Goal: Task Accomplishment & Management: Manage account settings

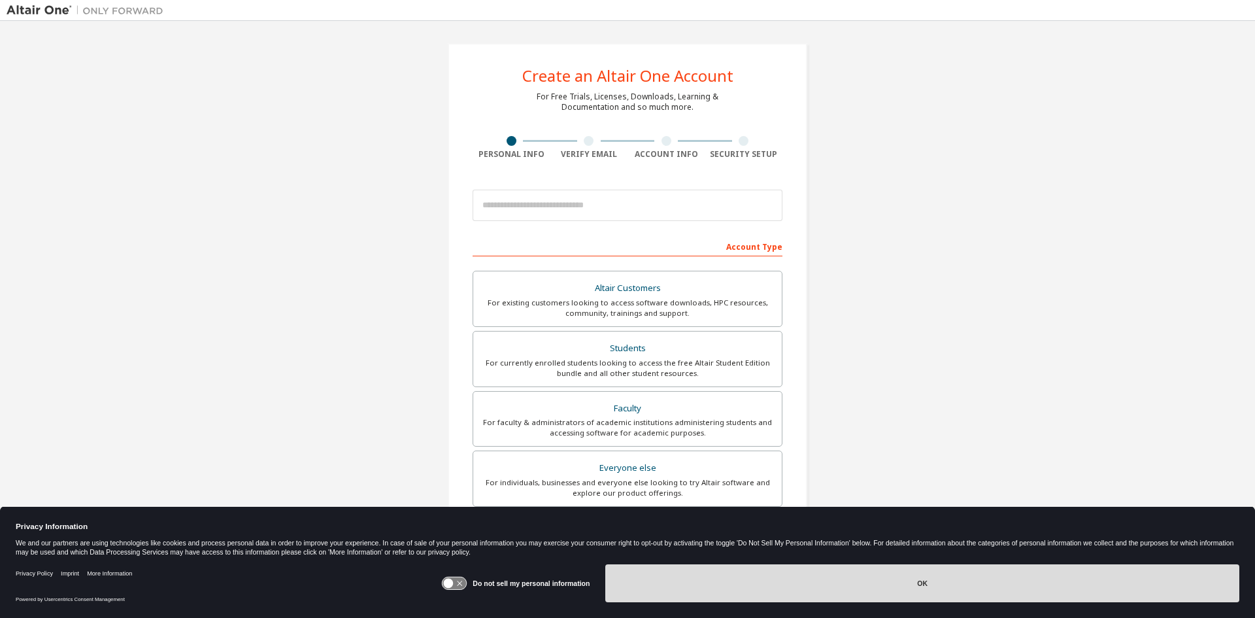
click at [1015, 576] on button "OK" at bounding box center [922, 583] width 634 height 38
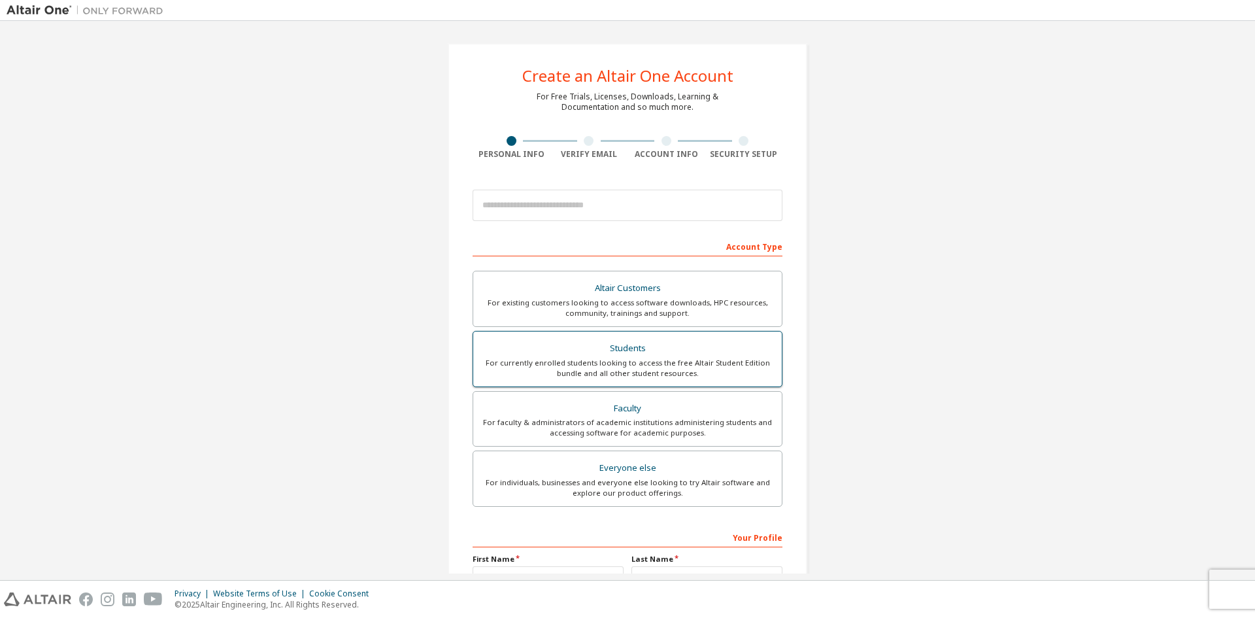
click at [713, 344] on div "Students" at bounding box center [627, 348] width 293 height 18
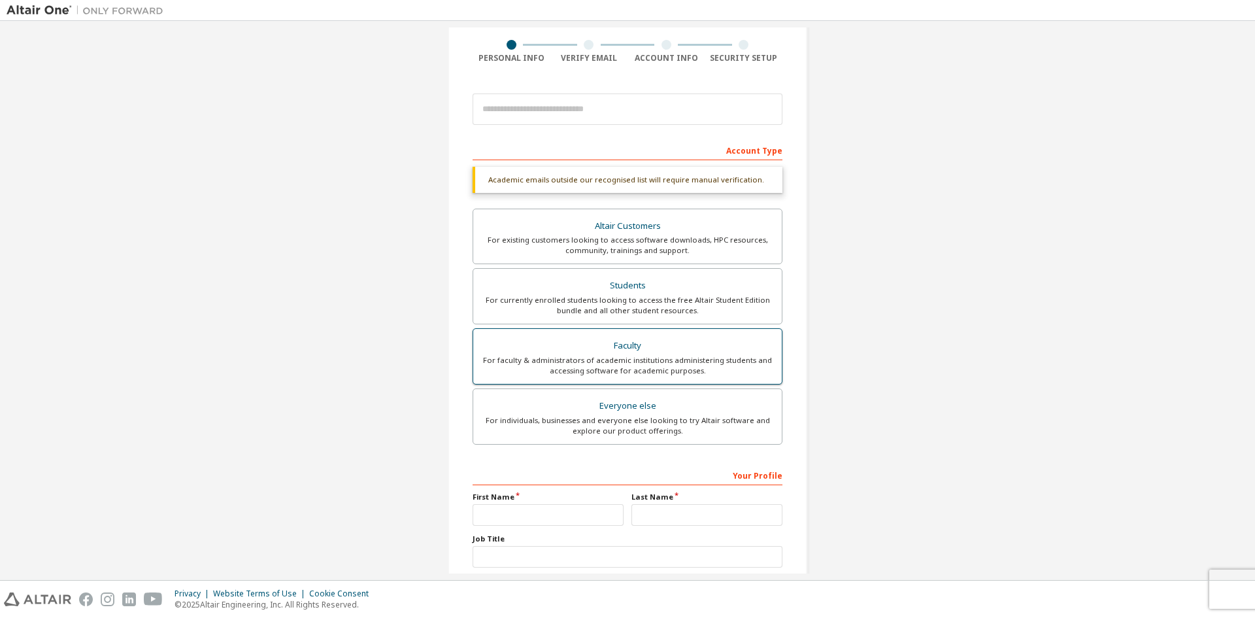
scroll to position [131, 0]
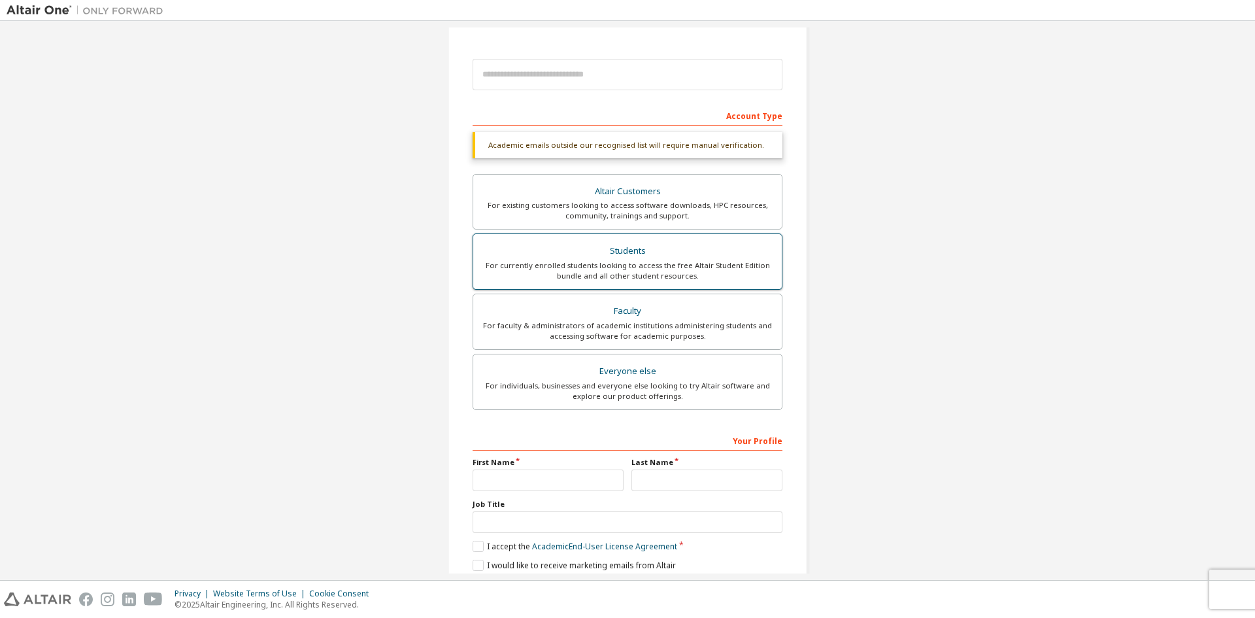
click at [625, 258] on div "Students" at bounding box center [627, 251] width 293 height 18
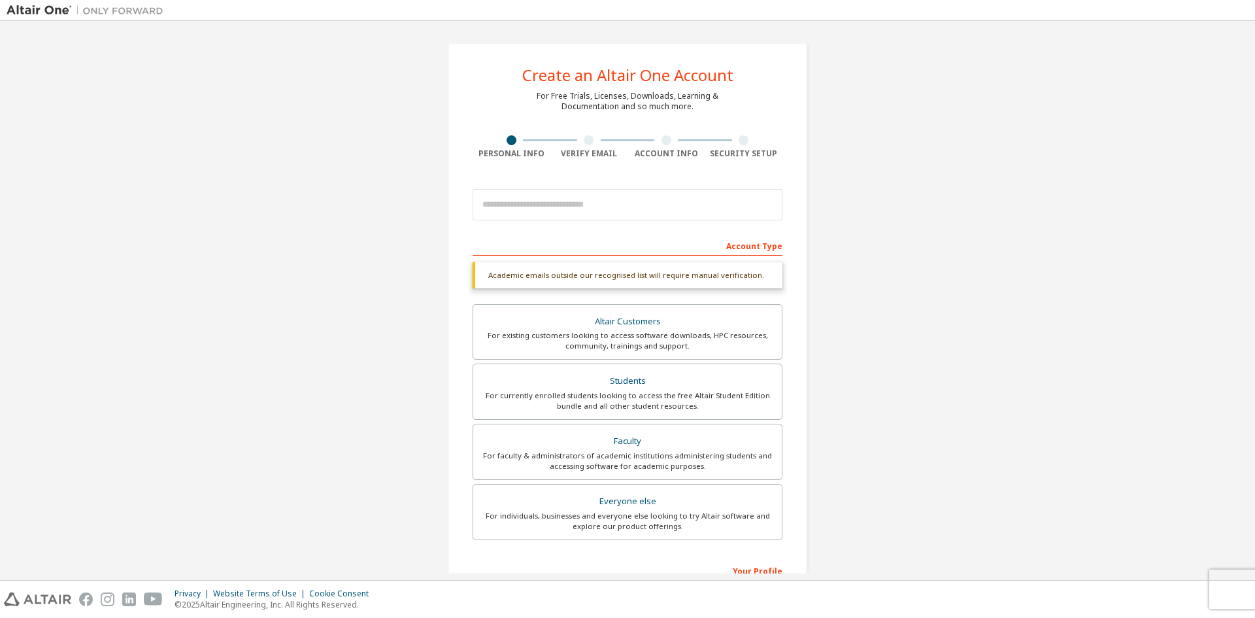
scroll to position [0, 0]
click at [41, 7] on img at bounding box center [88, 10] width 163 height 13
click at [86, 14] on img at bounding box center [88, 10] width 163 height 13
click at [44, 603] on img at bounding box center [37, 599] width 67 height 14
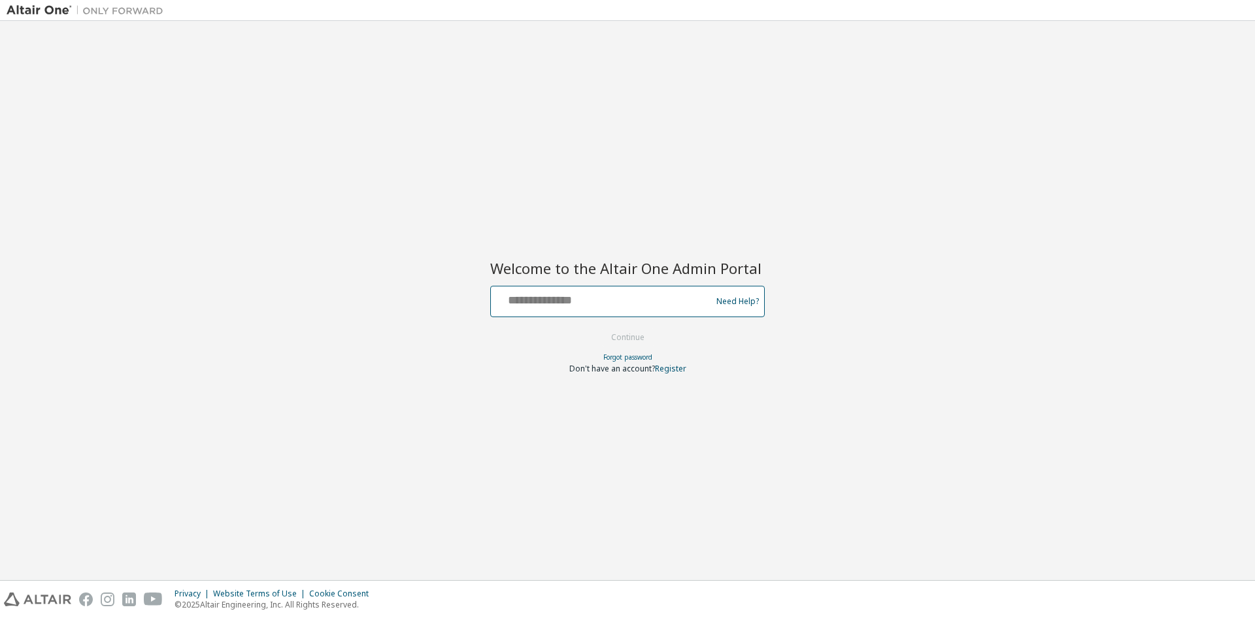
click at [569, 299] on input "text" at bounding box center [603, 298] width 214 height 19
type input "**********"
click at [535, 293] on input "**********" at bounding box center [603, 298] width 214 height 19
click at [640, 328] on button "Continue" at bounding box center [628, 338] width 61 height 20
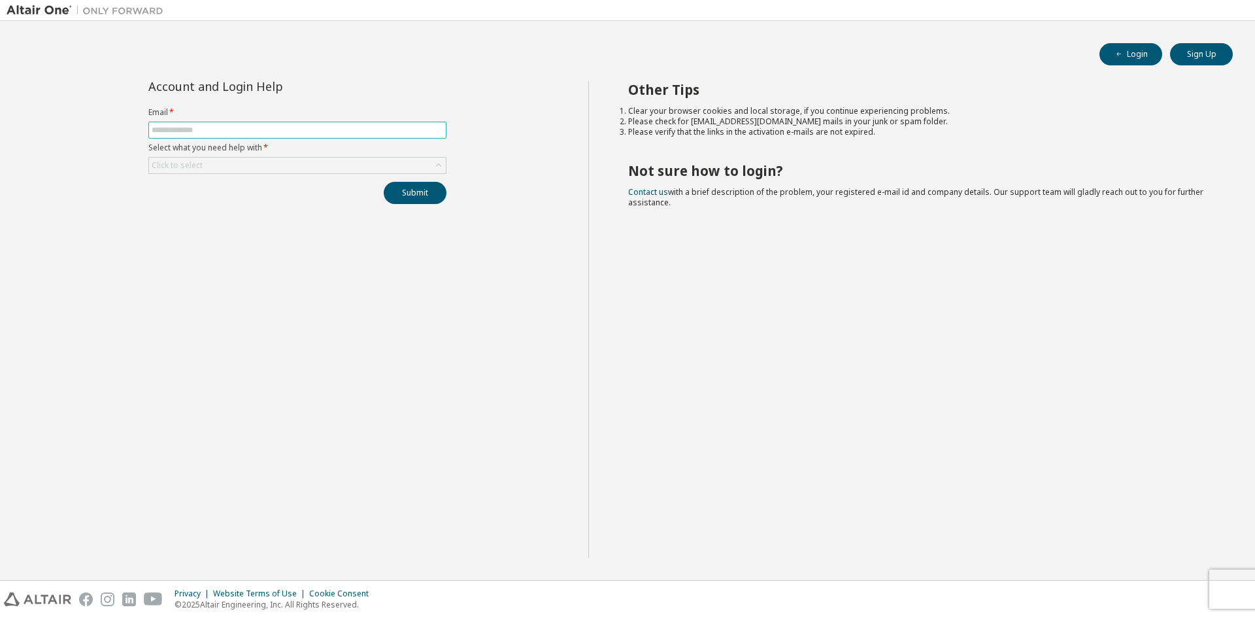
click at [210, 129] on input "text" at bounding box center [298, 130] width 292 height 10
type input "**********"
click at [209, 161] on div "Click to select" at bounding box center [297, 166] width 297 height 16
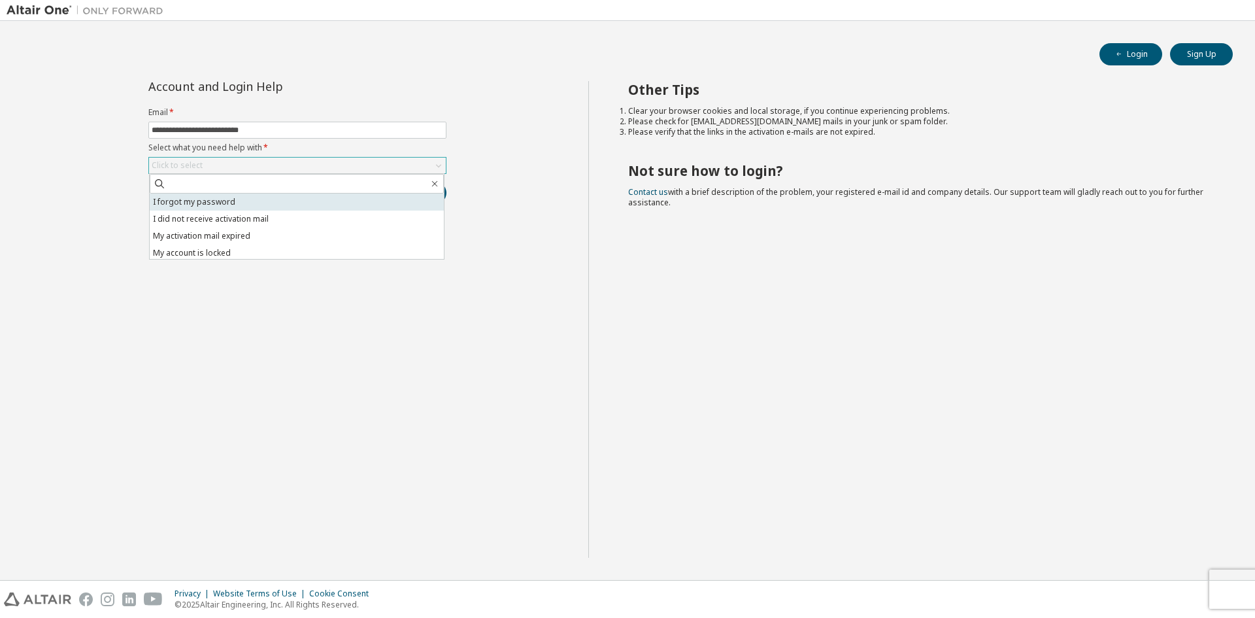
click at [222, 194] on li "I forgot my password" at bounding box center [297, 202] width 294 height 17
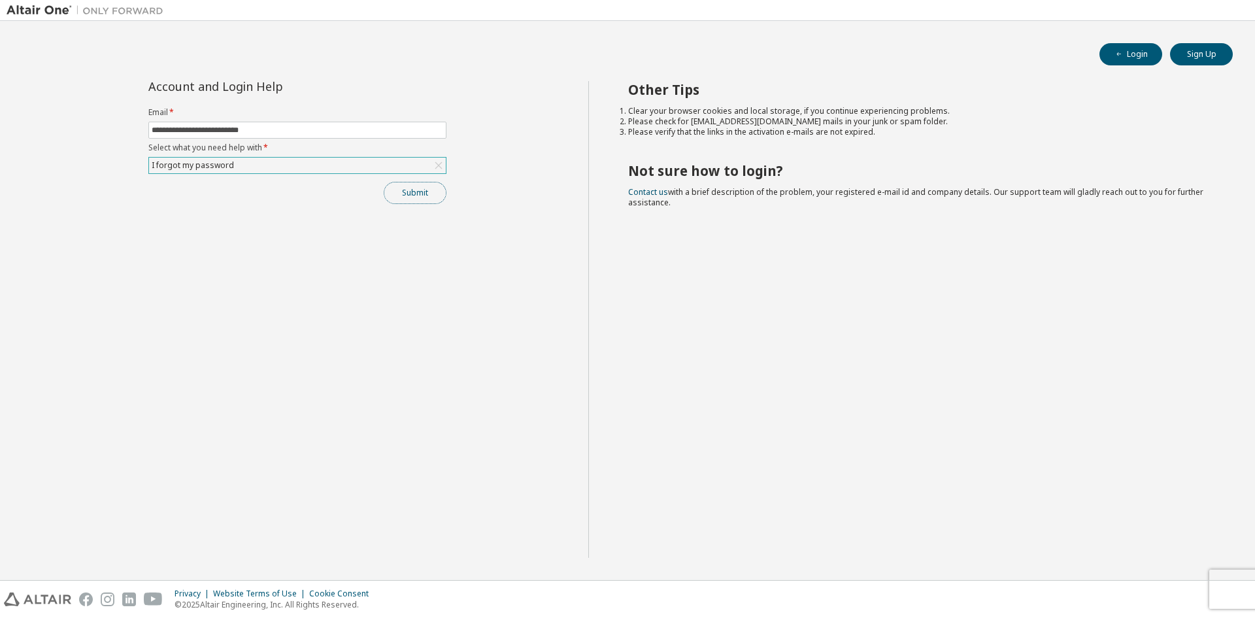
click at [419, 201] on button "Submit" at bounding box center [415, 193] width 63 height 22
click at [1075, 588] on div at bounding box center [1072, 590] width 16 height 8
click at [1230, 588] on icon "button" at bounding box center [1228, 591] width 8 height 8
click at [286, 173] on div "I forgot my password" at bounding box center [297, 166] width 297 height 16
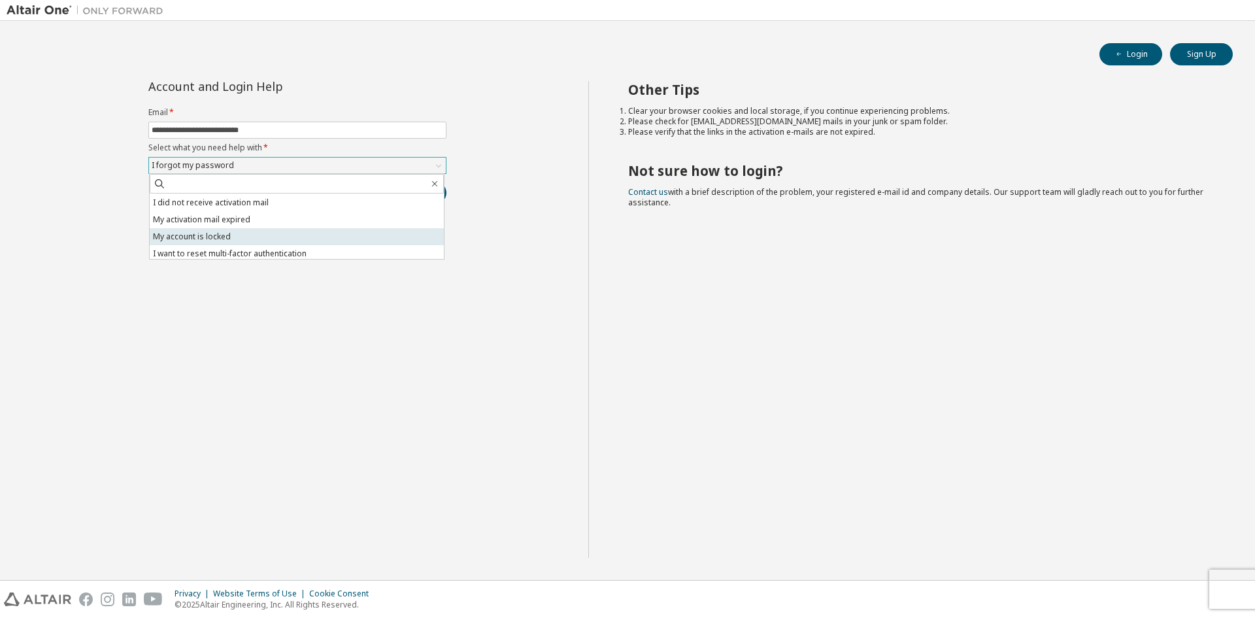
scroll to position [37, 0]
click at [342, 248] on li "I don't know but can't login" at bounding box center [297, 250] width 294 height 17
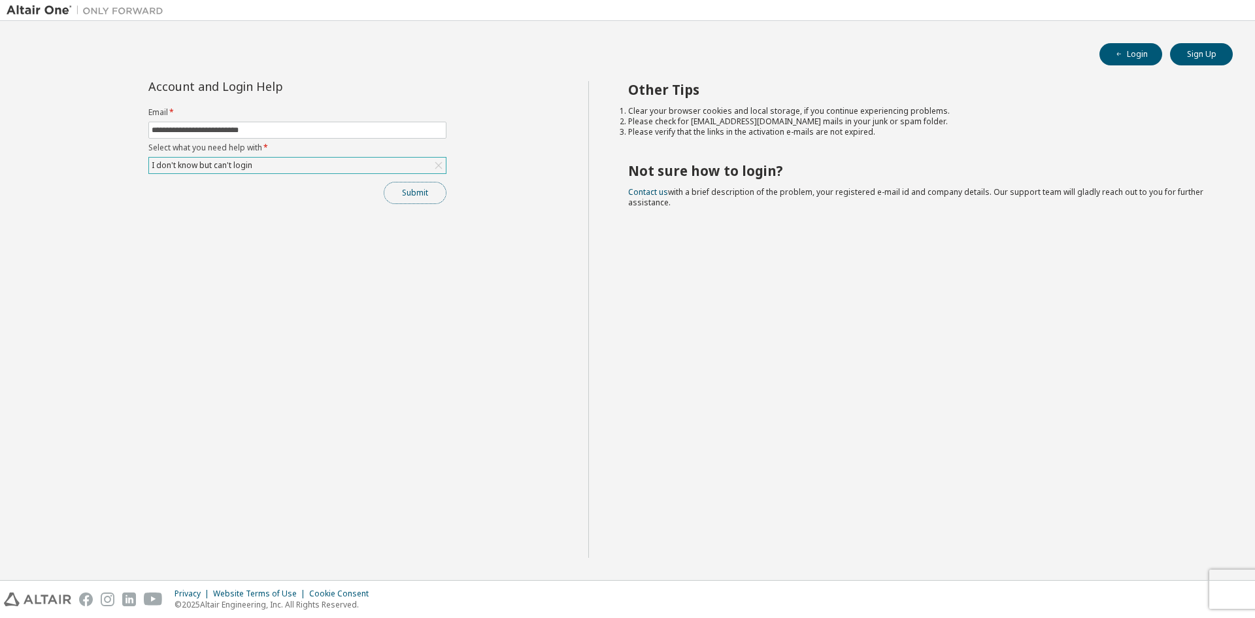
click at [417, 185] on button "Submit" at bounding box center [415, 193] width 63 height 22
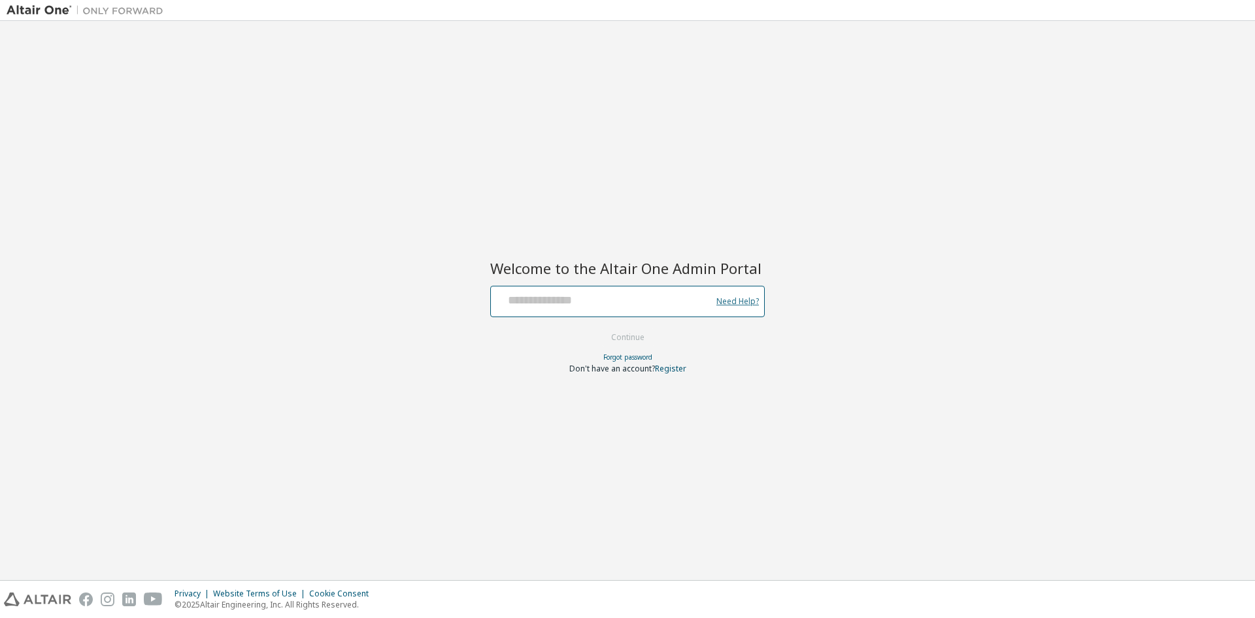
click at [726, 301] on link "Need Help?" at bounding box center [738, 301] width 42 height 1
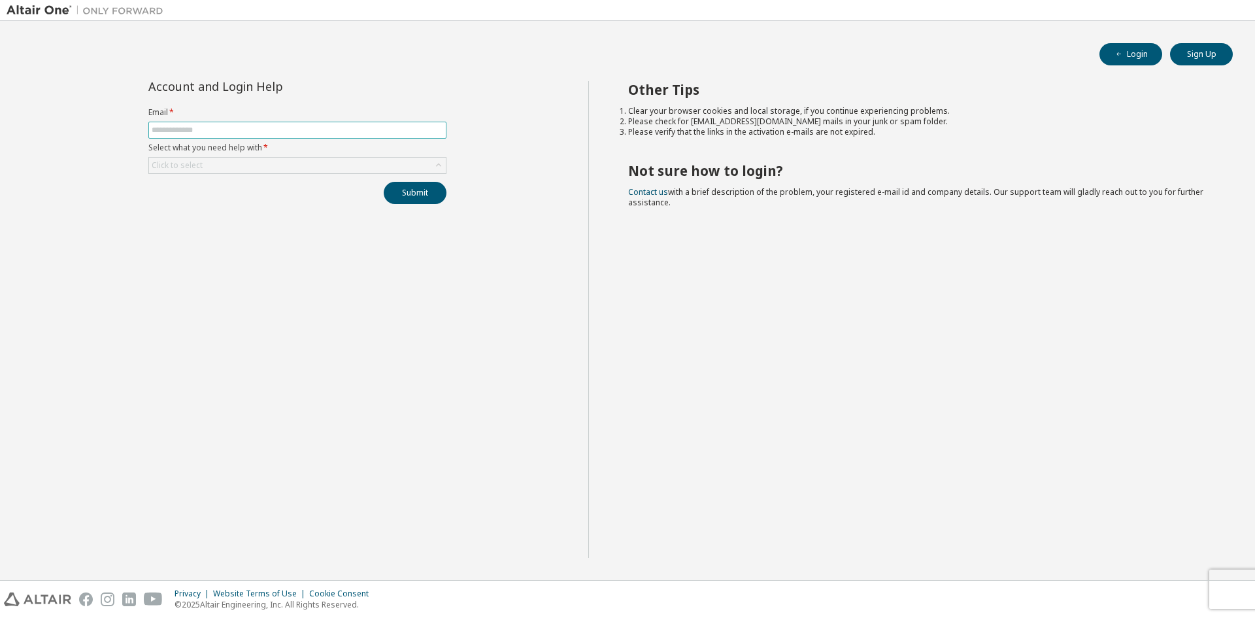
click at [272, 135] on input "text" at bounding box center [298, 130] width 292 height 10
click at [267, 157] on div "Click to select" at bounding box center [297, 165] width 298 height 17
click at [267, 170] on div "Click to select" at bounding box center [297, 166] width 297 height 16
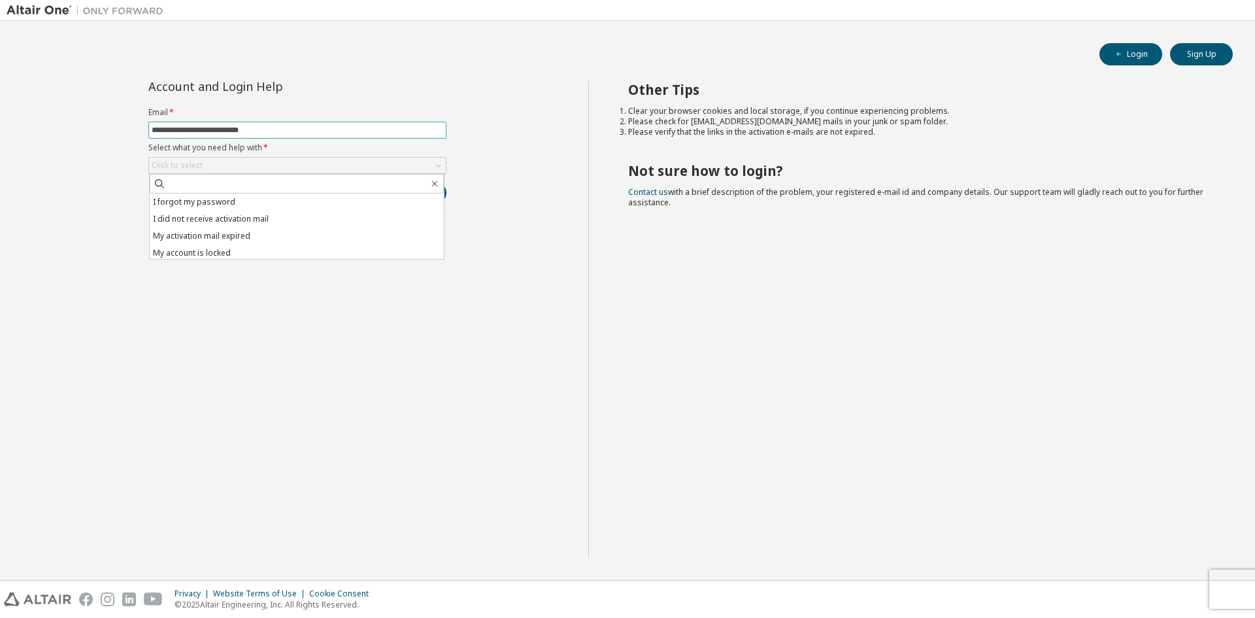
click at [261, 133] on input "**********" at bounding box center [298, 130] width 292 height 10
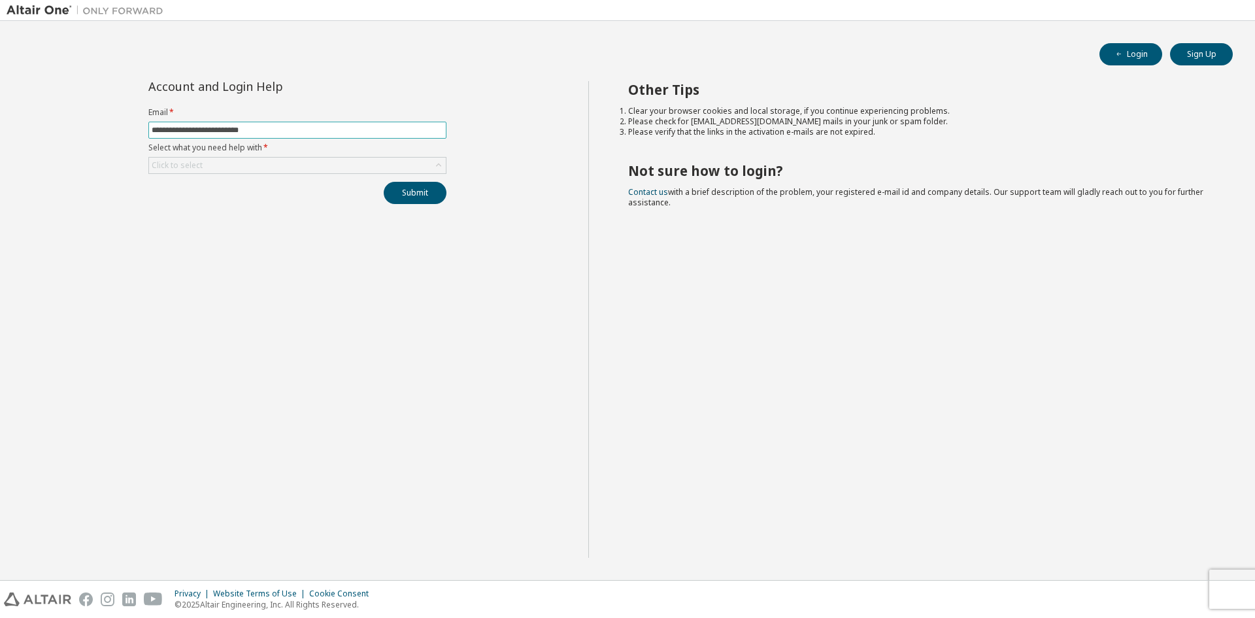
drag, startPoint x: 275, startPoint y: 129, endPoint x: 50, endPoint y: 144, distance: 225.5
click at [50, 144] on div "**********" at bounding box center [298, 319] width 582 height 477
type input "**********"
click at [223, 163] on div "Click to select" at bounding box center [297, 166] width 297 height 16
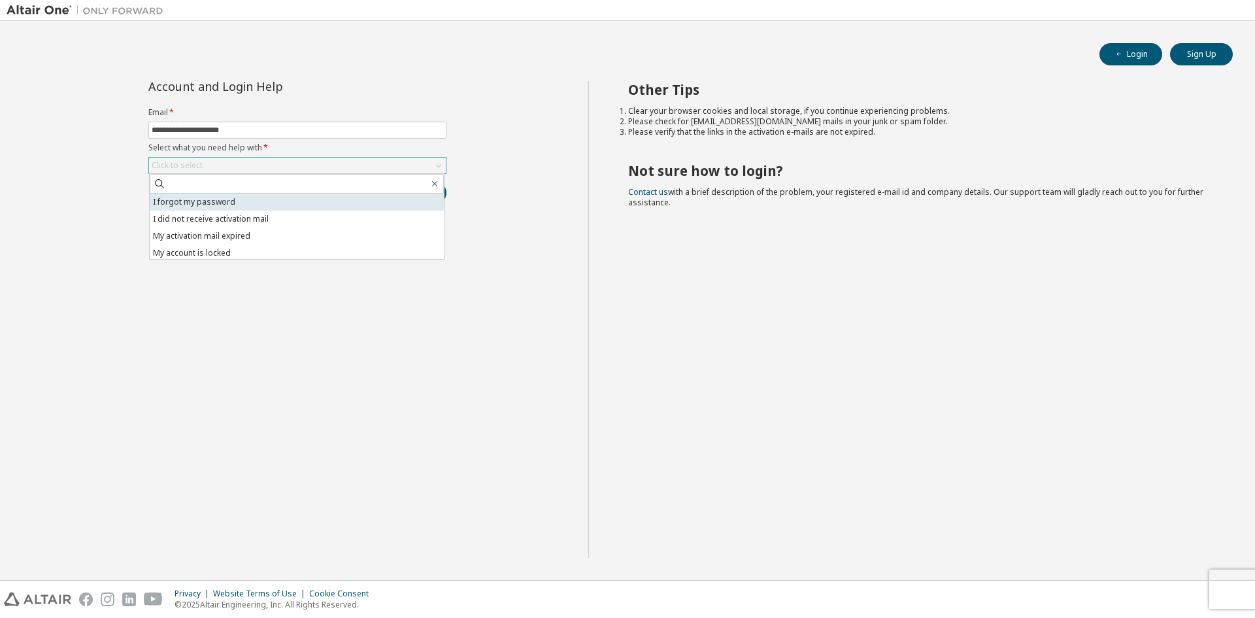
click at [229, 201] on li "I forgot my password" at bounding box center [297, 202] width 294 height 17
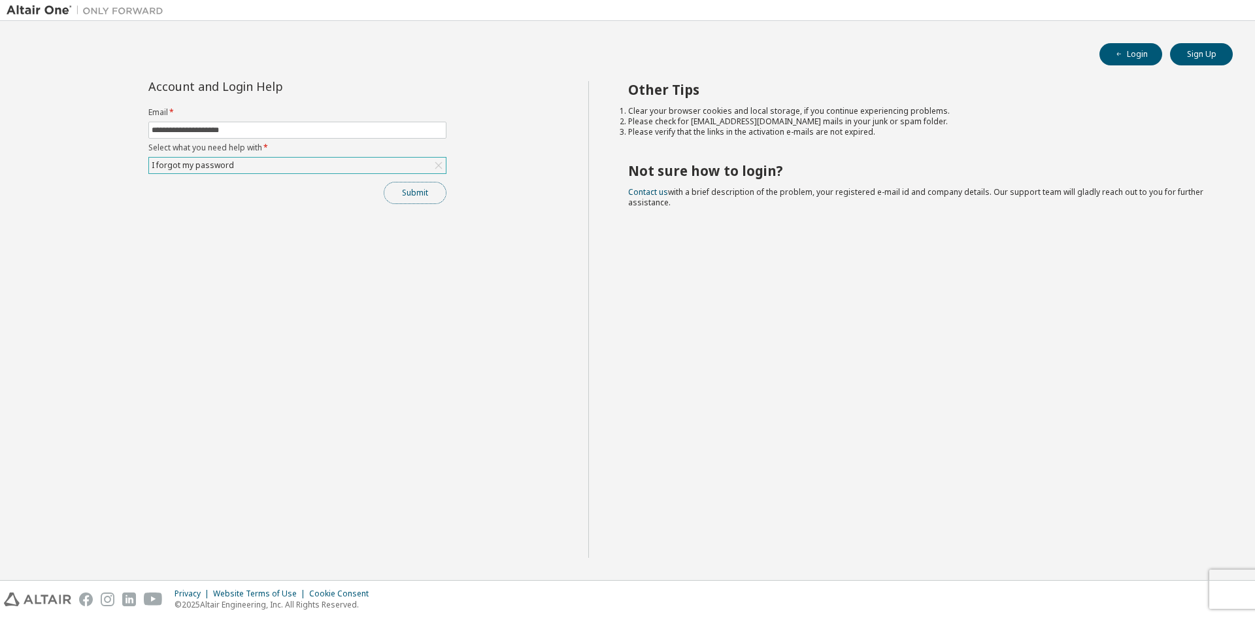
click at [409, 193] on button "Submit" at bounding box center [415, 193] width 63 height 22
